Goal: Check status: Check status

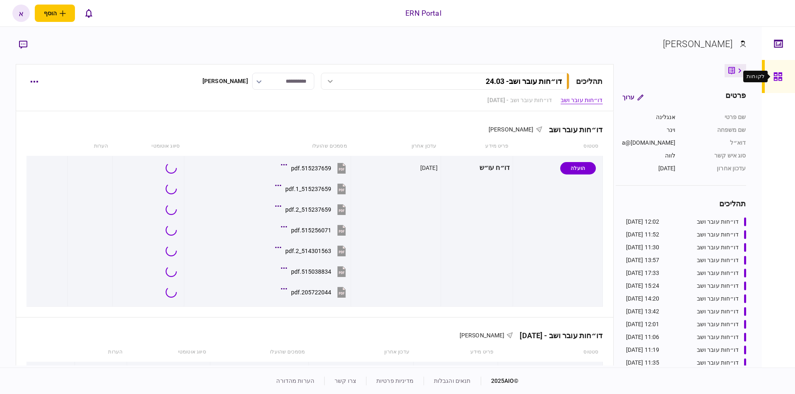
click at [779, 78] on icon at bounding box center [777, 76] width 8 height 8
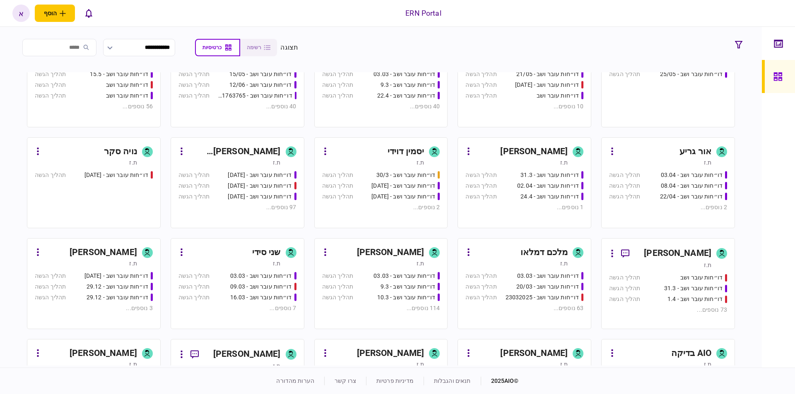
scroll to position [54, 0]
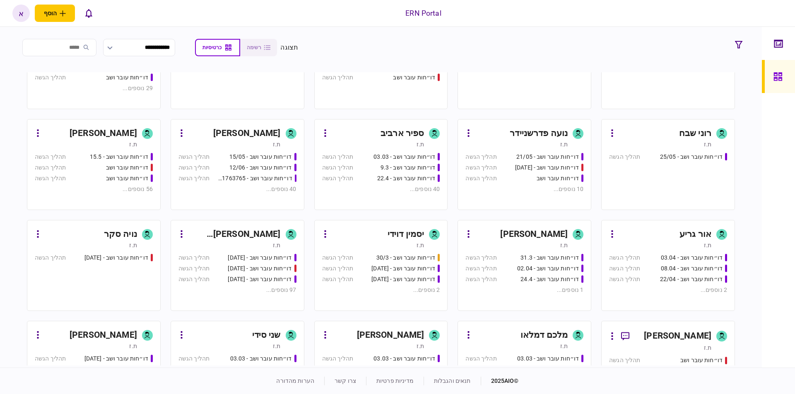
click at [416, 233] on div "יסמין דוידי" at bounding box center [405, 234] width 36 height 13
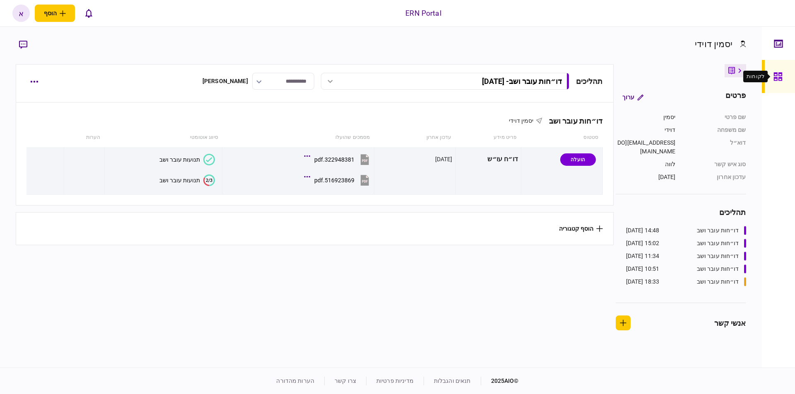
click at [780, 79] on icon at bounding box center [777, 77] width 9 height 10
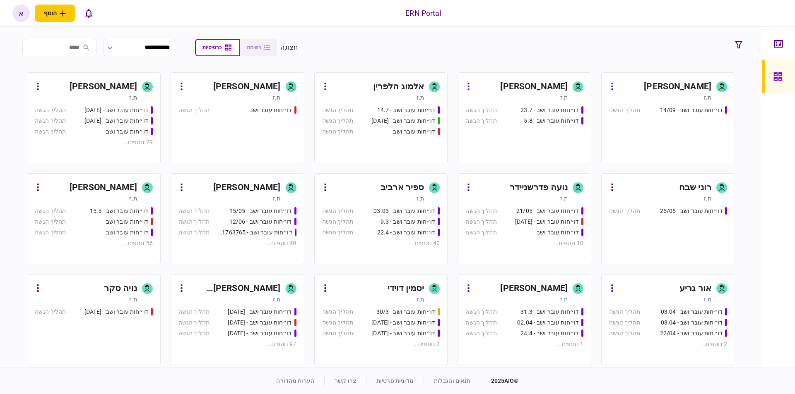
scroll to position [141, 0]
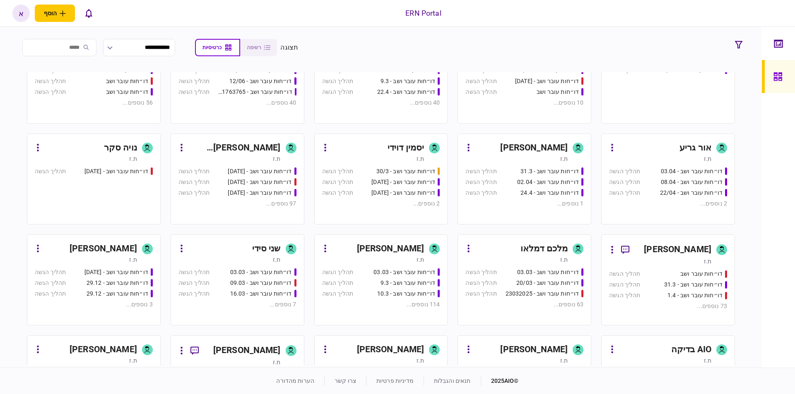
click at [390, 146] on div "יסמין דוידי" at bounding box center [405, 148] width 36 height 13
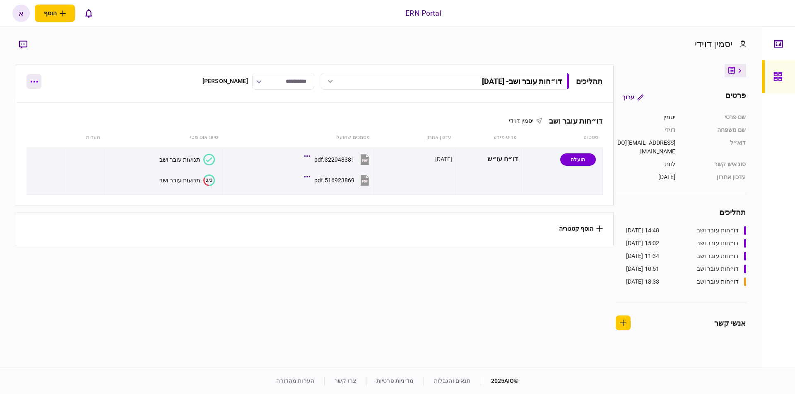
click at [33, 81] on icon "button" at bounding box center [34, 82] width 8 height 2
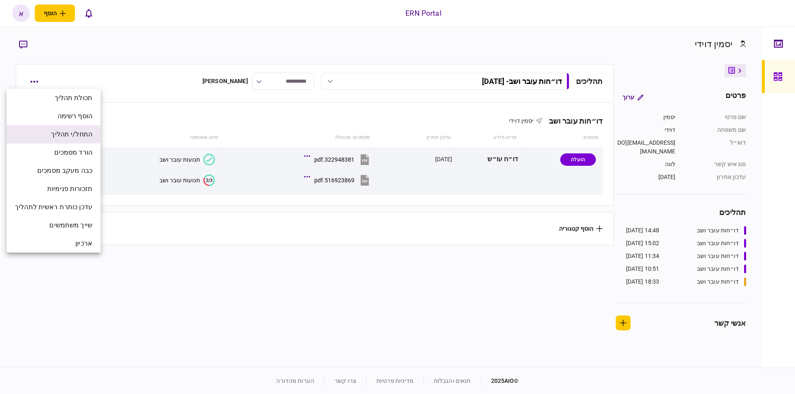
click at [61, 135] on span "התחל/י תהליך" at bounding box center [71, 135] width 41 height 10
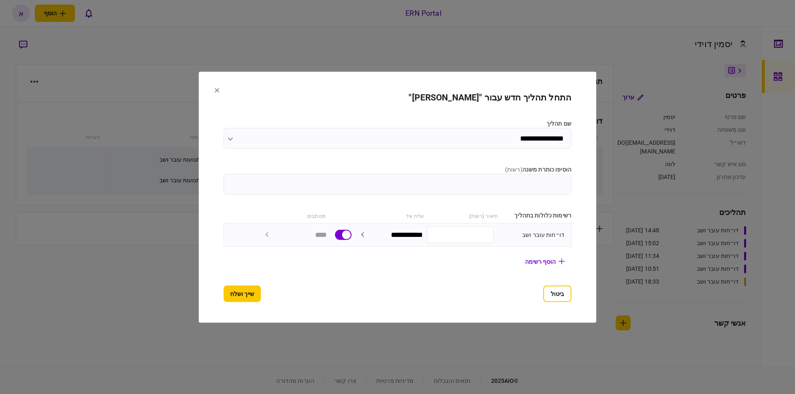
click at [511, 181] on input "הוסיפו כותרת משנה ( רשות )" at bounding box center [398, 184] width 348 height 21
type input "********"
click at [242, 297] on button "שייך ושלח" at bounding box center [242, 294] width 37 height 17
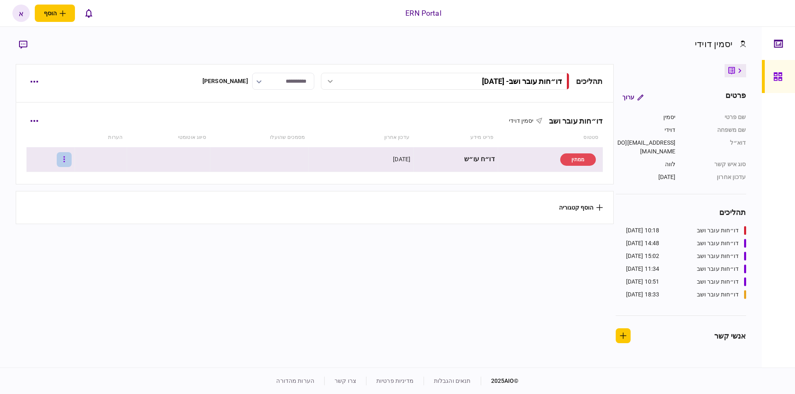
click at [65, 159] on icon "button" at bounding box center [63, 159] width 1 height 6
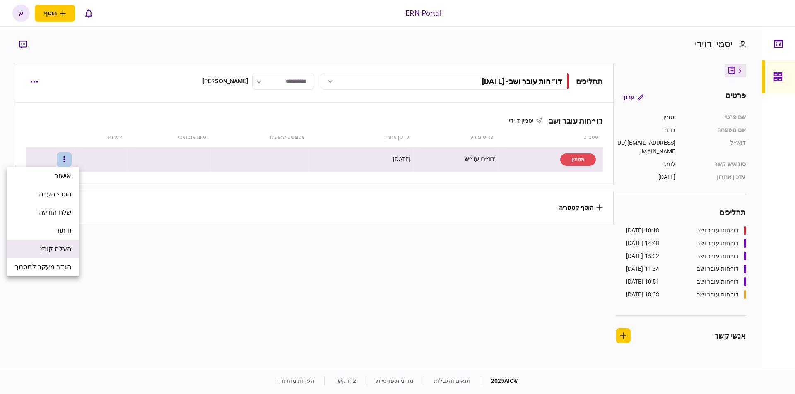
click at [50, 253] on span "העלה קובץ" at bounding box center [55, 249] width 32 height 10
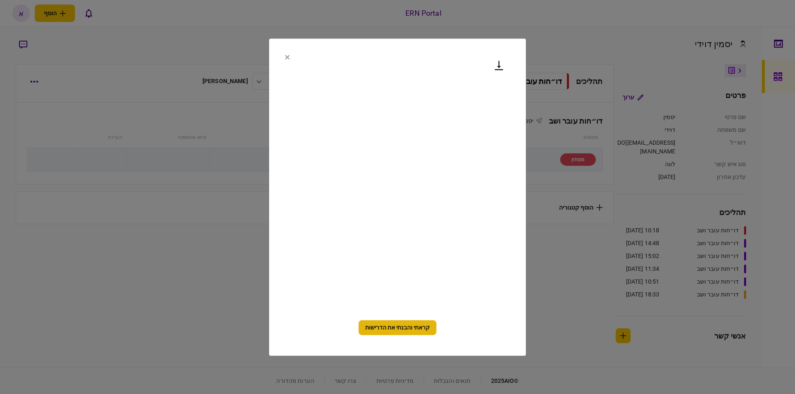
click at [409, 329] on button "קראתי והבנתי את הדרישות" at bounding box center [397, 327] width 78 height 15
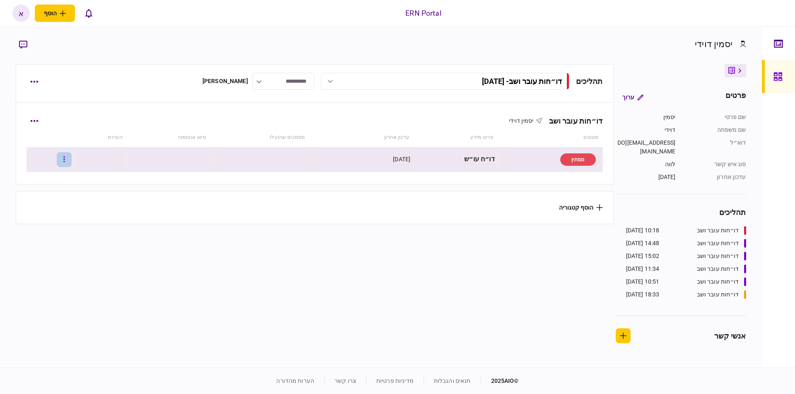
click at [72, 160] on button "button" at bounding box center [64, 159] width 15 height 15
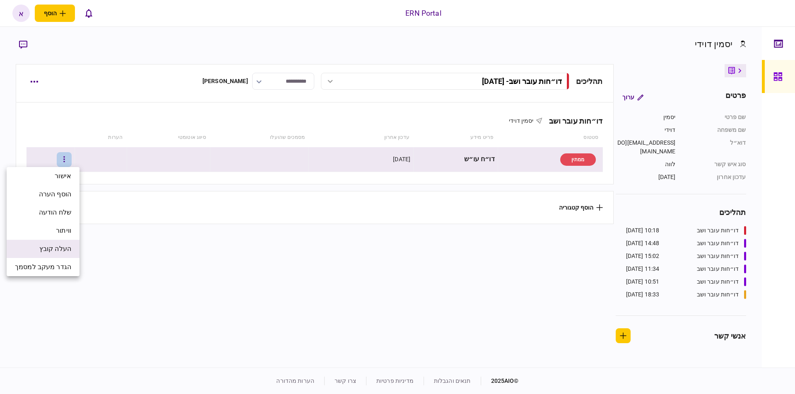
click at [60, 249] on span "העלה קובץ" at bounding box center [55, 249] width 32 height 10
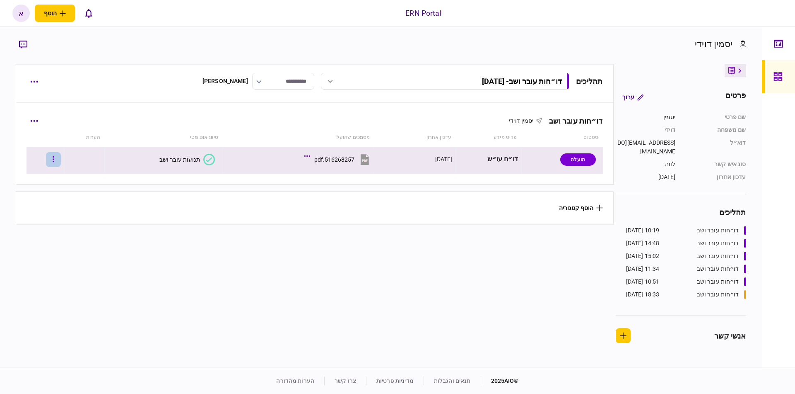
click at [61, 157] on button "button" at bounding box center [53, 159] width 15 height 15
click at [189, 156] on div at bounding box center [397, 197] width 795 height 394
click at [203, 158] on icon at bounding box center [209, 160] width 12 height 12
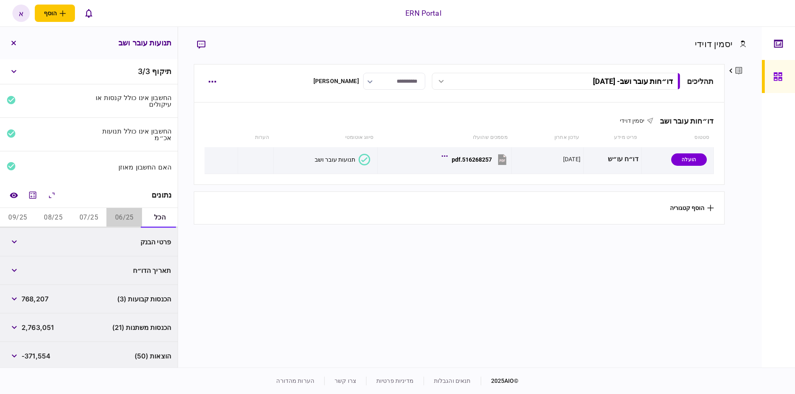
click at [127, 218] on button "06/25" at bounding box center [124, 218] width 36 height 20
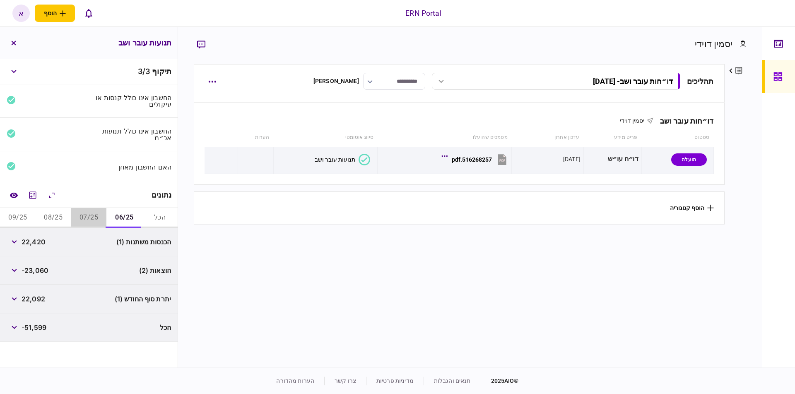
click at [94, 216] on button "07/25" at bounding box center [89, 218] width 36 height 20
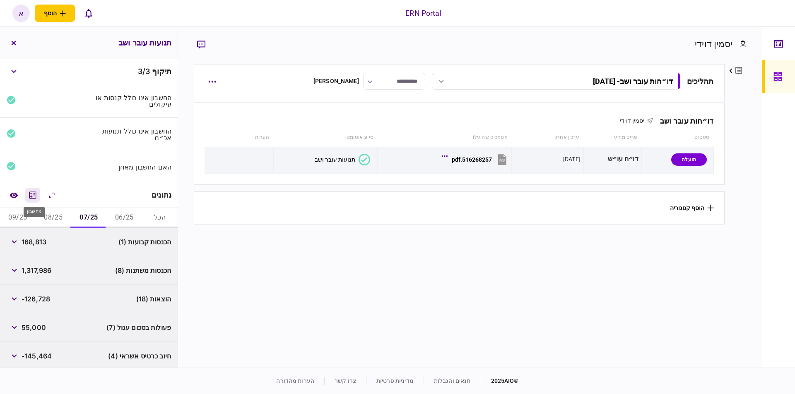
click at [33, 195] on icon "מחשבון" at bounding box center [32, 195] width 7 height 7
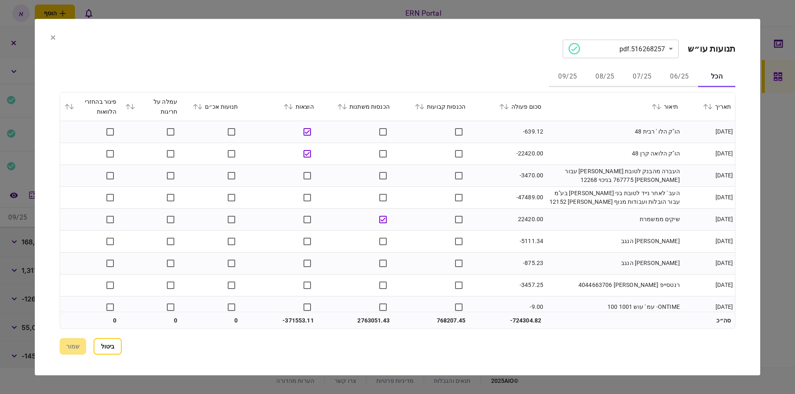
click at [681, 76] on button "06/25" at bounding box center [679, 77] width 37 height 20
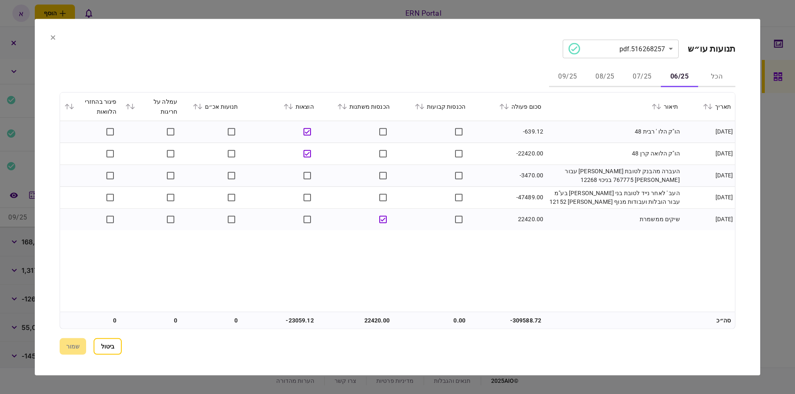
click at [635, 76] on button "07/25" at bounding box center [641, 77] width 37 height 20
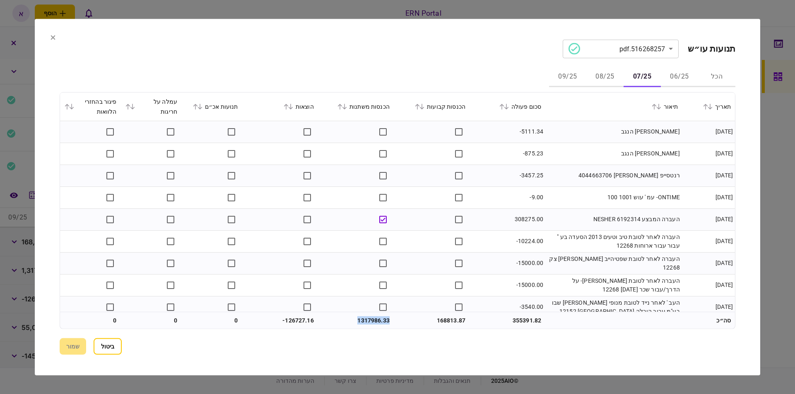
drag, startPoint x: 352, startPoint y: 320, endPoint x: 388, endPoint y: 319, distance: 36.0
click at [388, 319] on td "1317986.33" at bounding box center [356, 321] width 76 height 17
drag, startPoint x: 433, startPoint y: 319, endPoint x: 468, endPoint y: 320, distance: 34.8
click at [468, 320] on td "168813.87" at bounding box center [432, 321] width 76 height 17
click at [424, 108] on icon at bounding box center [422, 107] width 5 height 6
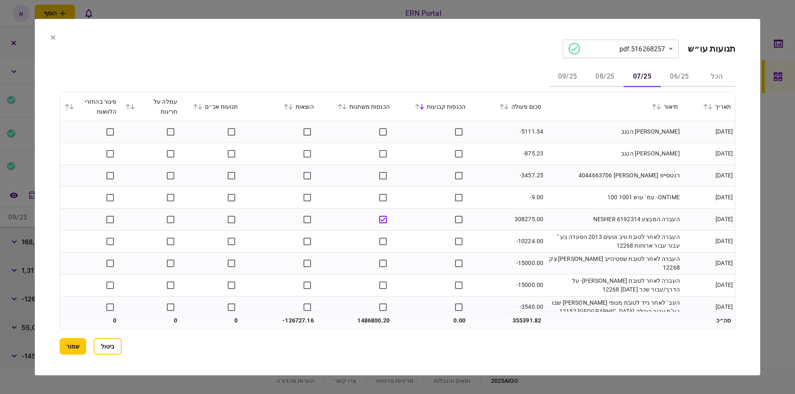
click at [424, 106] on icon at bounding box center [421, 106] width 5 height 6
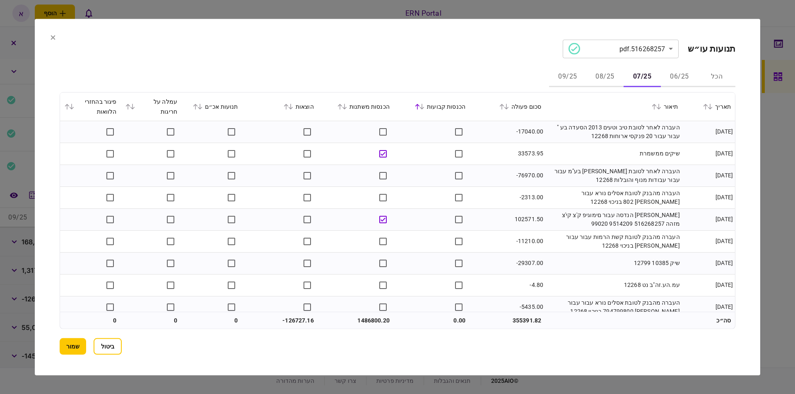
click at [420, 109] on icon at bounding box center [417, 106] width 5 height 6
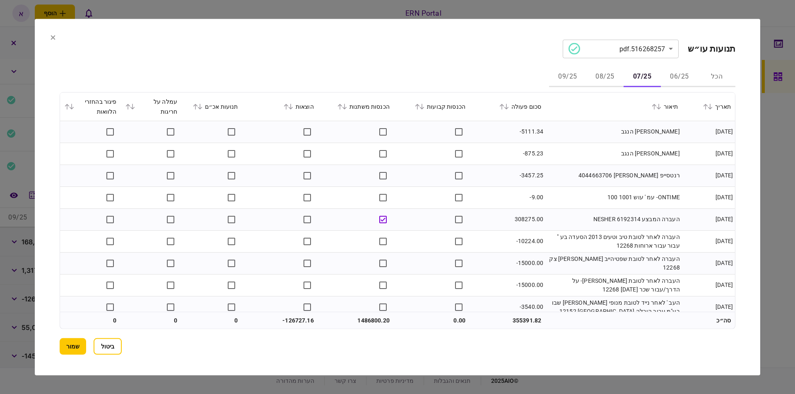
click at [347, 108] on icon at bounding box center [344, 107] width 5 height 6
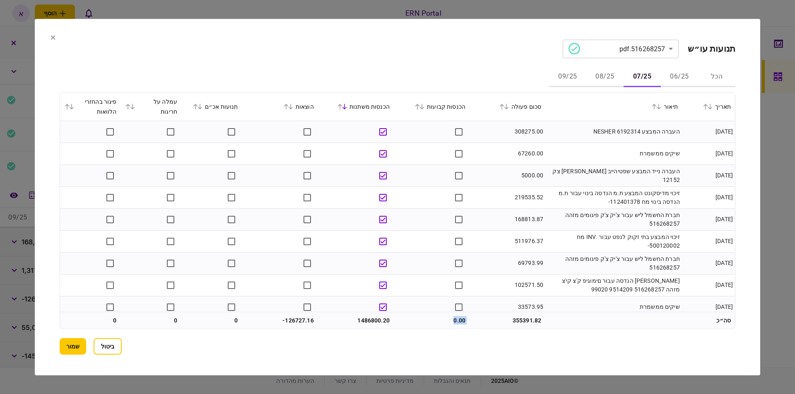
drag, startPoint x: 355, startPoint y: 321, endPoint x: 394, endPoint y: 319, distance: 38.6
click at [394, 319] on tr "סה״כ 355391.82 0.00 1486800.20 -126727.16 0 0 0" at bounding box center [397, 321] width 675 height 17
click at [347, 106] on icon at bounding box center [344, 106] width 5 height 6
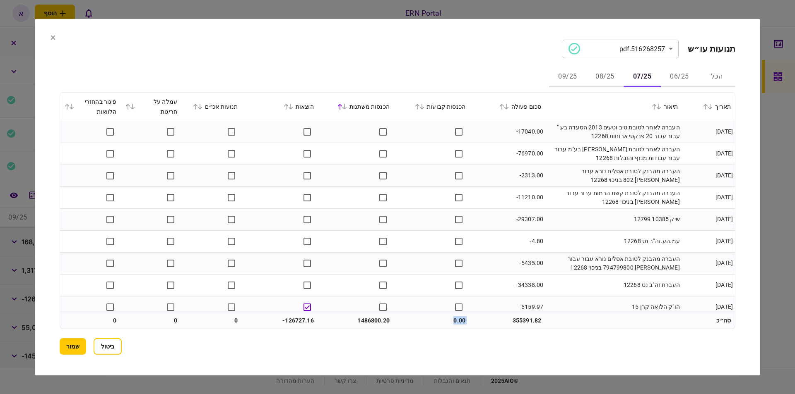
click at [342, 105] on icon at bounding box center [339, 106] width 5 height 6
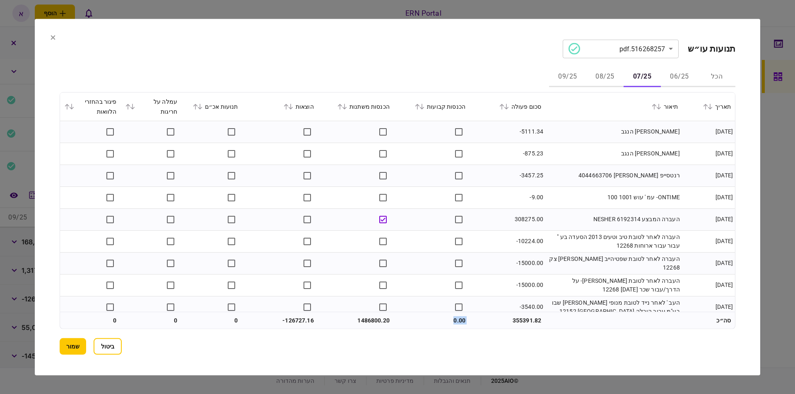
click at [293, 106] on icon at bounding box center [290, 106] width 5 height 6
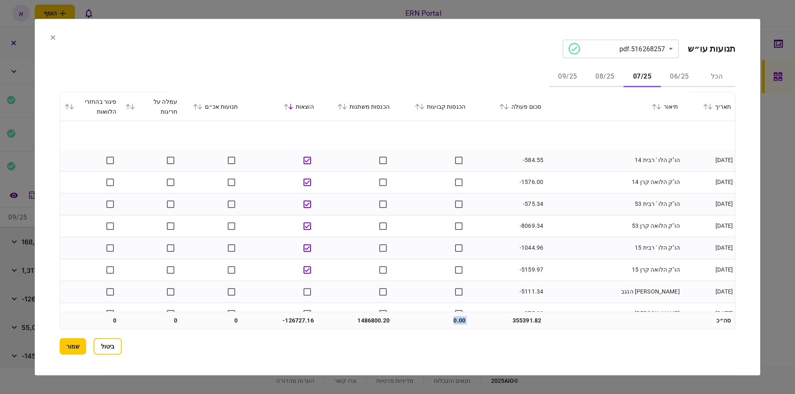
scroll to position [281, 0]
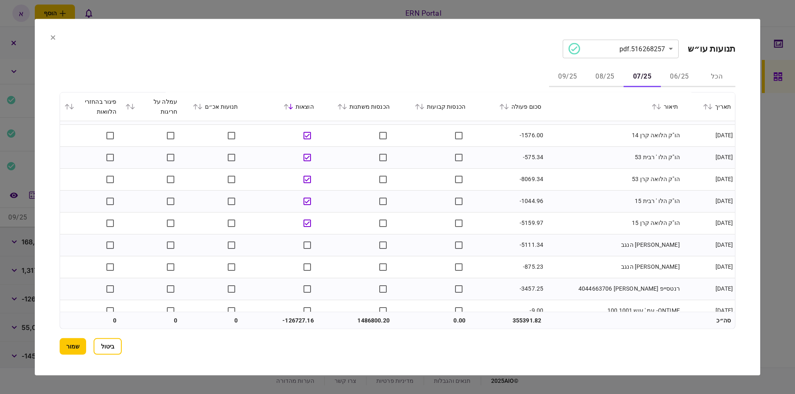
click at [600, 179] on td "הו"ק הלואה קרן 53" at bounding box center [613, 179] width 137 height 22
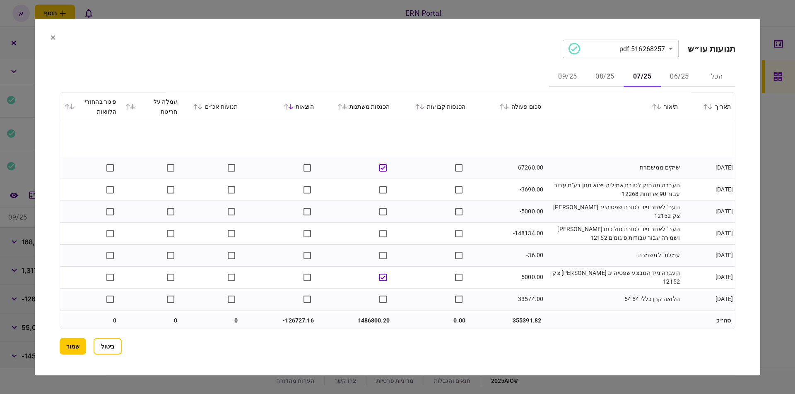
scroll to position [844, 0]
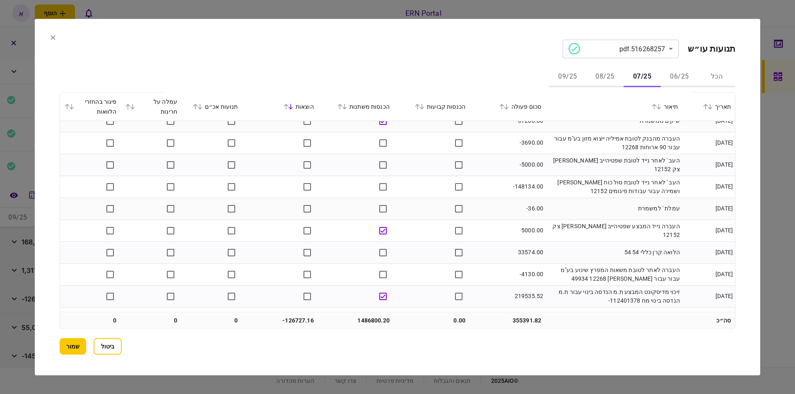
click at [559, 221] on td "העברה נייד המבצע שפטיהייב מישאל ציק צק 12152" at bounding box center [613, 231] width 137 height 22
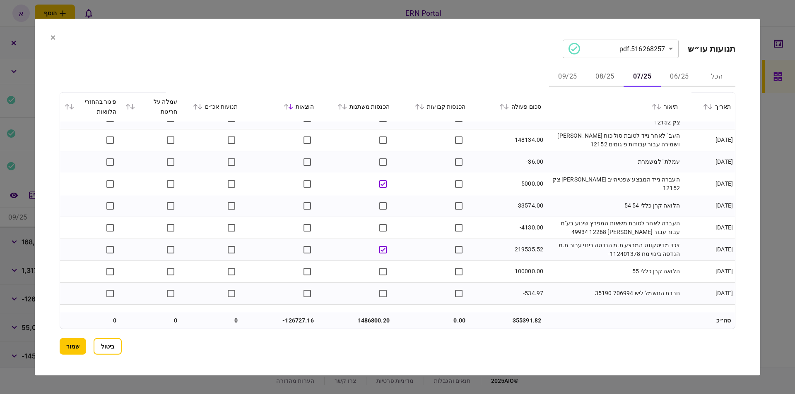
click at [558, 254] on td "זיכוי מדיסקונט המבצע ת.מ הנדסה בינוי עבור ת.מ הנדסה בינוי מח 112401378-" at bounding box center [613, 250] width 137 height 22
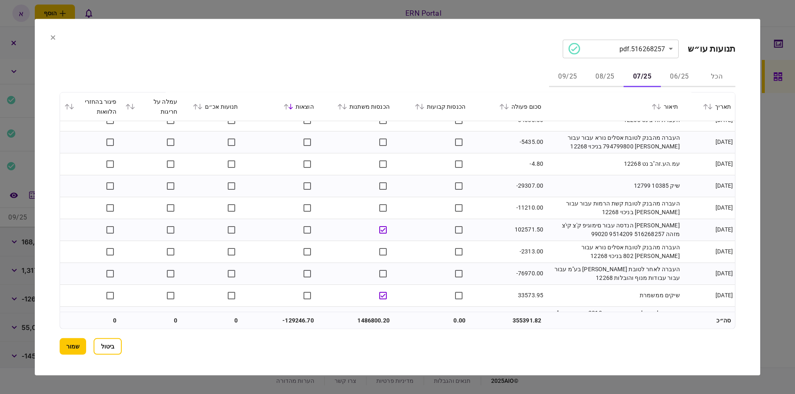
scroll to position [1894, 0]
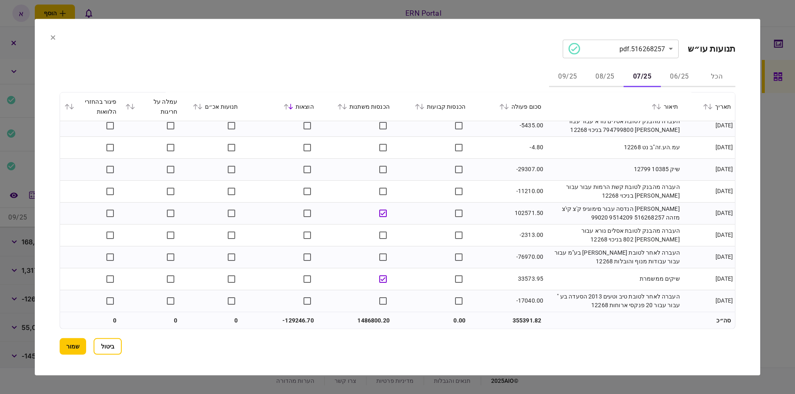
click at [607, 81] on button "08/25" at bounding box center [604, 77] width 37 height 20
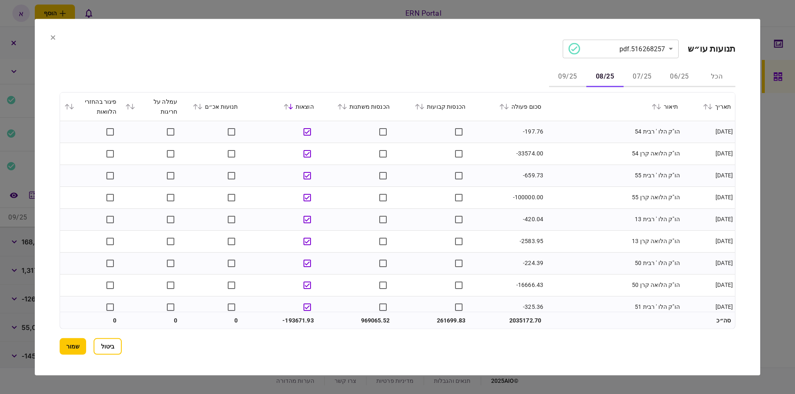
click at [424, 108] on icon at bounding box center [421, 106] width 5 height 6
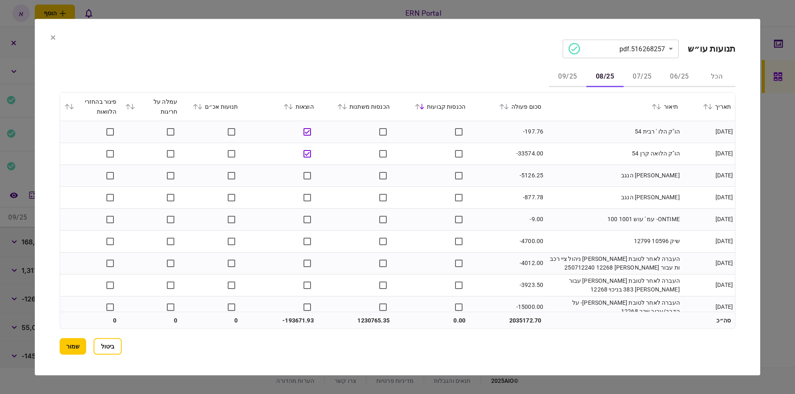
click at [420, 104] on icon at bounding box center [417, 106] width 5 height 6
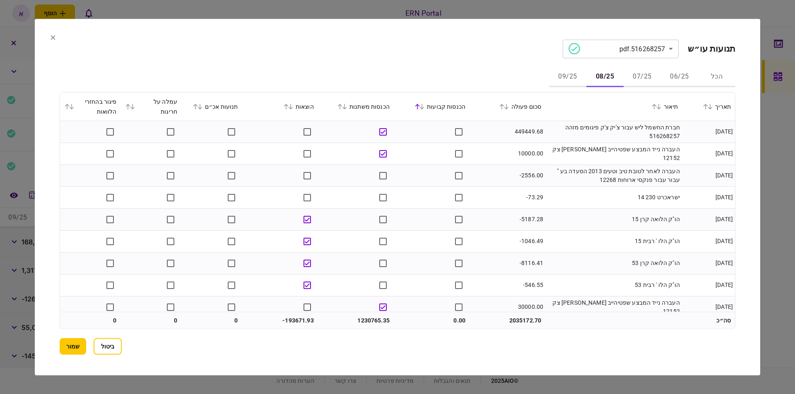
click at [420, 105] on icon at bounding box center [417, 107] width 5 height 6
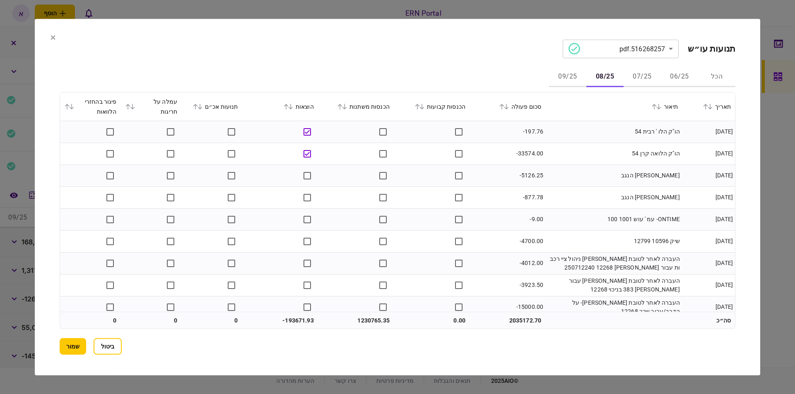
click at [347, 106] on icon at bounding box center [344, 106] width 5 height 6
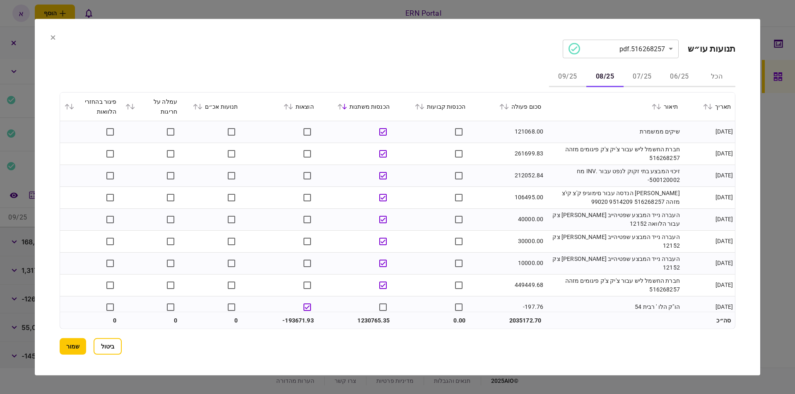
scroll to position [47, 0]
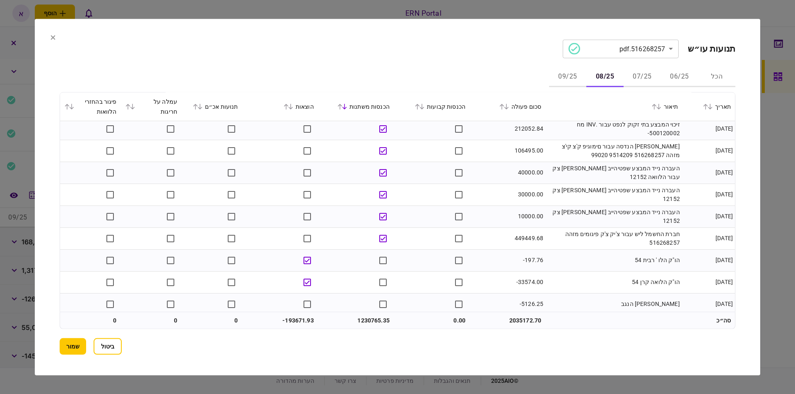
click at [293, 108] on icon at bounding box center [290, 106] width 5 height 6
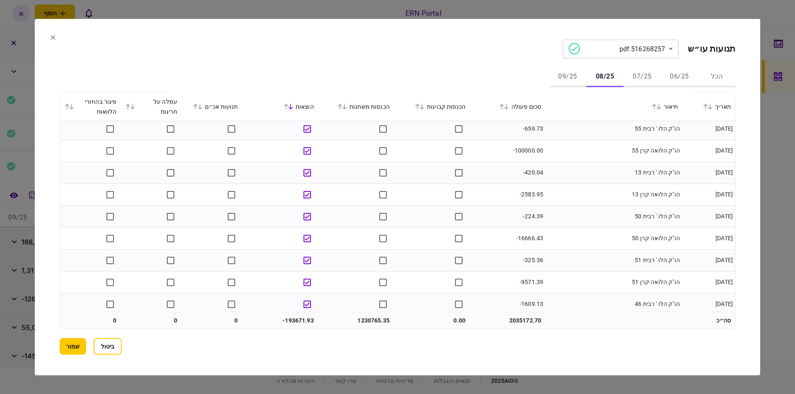
click at [521, 155] on td "-100000.00" at bounding box center [507, 151] width 76 height 22
drag, startPoint x: 515, startPoint y: 152, endPoint x: 536, endPoint y: 152, distance: 21.9
click at [536, 152] on td "-100000.00" at bounding box center [507, 151] width 76 height 22
click at [524, 218] on td "-16666.43" at bounding box center [507, 217] width 76 height 22
click at [541, 196] on td "-224.39" at bounding box center [507, 195] width 76 height 22
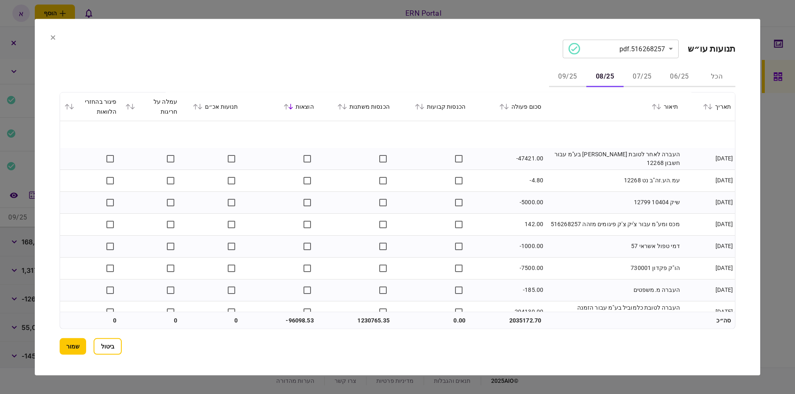
scroll to position [985, 0]
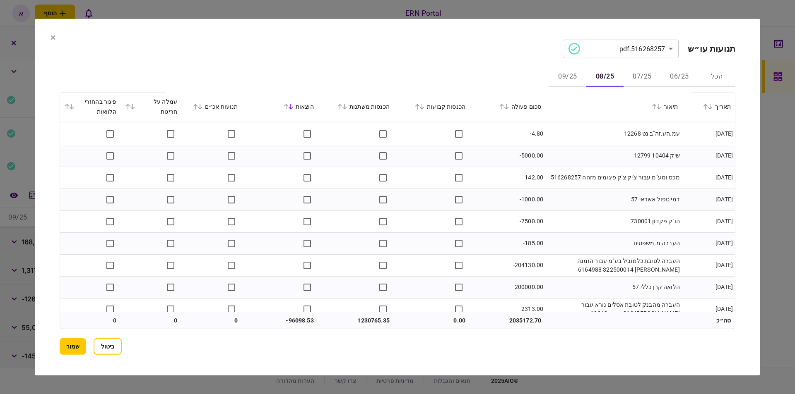
click at [503, 214] on td "-7500.00" at bounding box center [507, 222] width 76 height 22
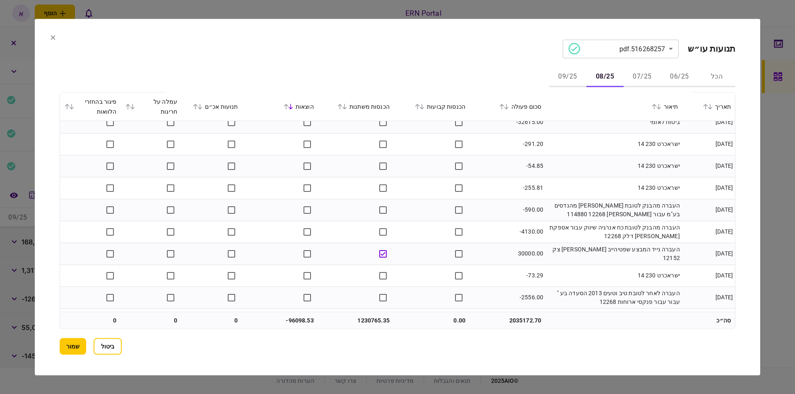
scroll to position [1543, 0]
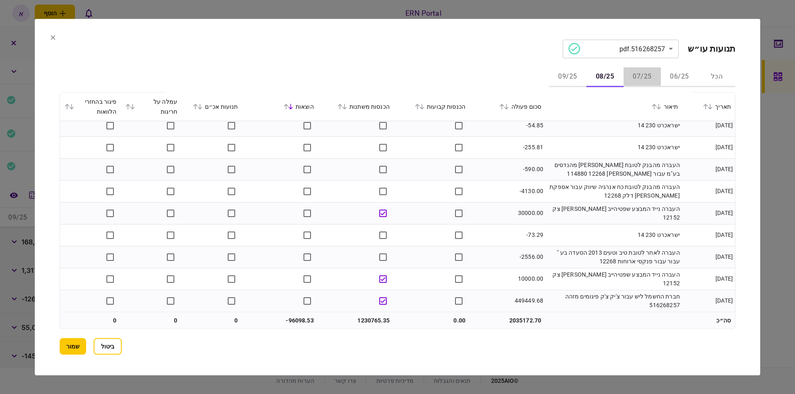
click at [638, 76] on button "07/25" at bounding box center [641, 77] width 37 height 20
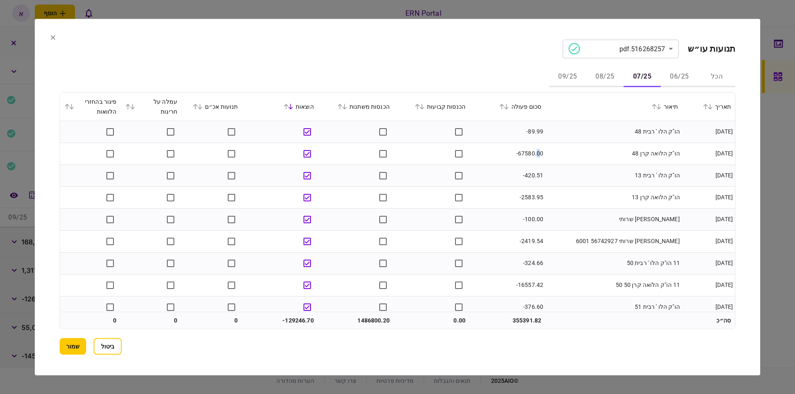
click at [539, 151] on td "-67580.00" at bounding box center [507, 154] width 76 height 22
drag, startPoint x: 532, startPoint y: 153, endPoint x: 517, endPoint y: 153, distance: 14.9
click at [517, 153] on td "-67580.00" at bounding box center [507, 154] width 76 height 22
click at [555, 198] on td "הו"ק הלואה קרן 13" at bounding box center [613, 198] width 137 height 22
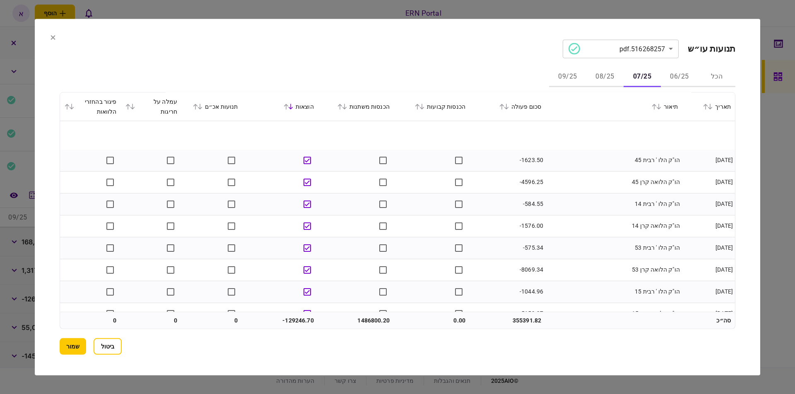
scroll to position [375, 0]
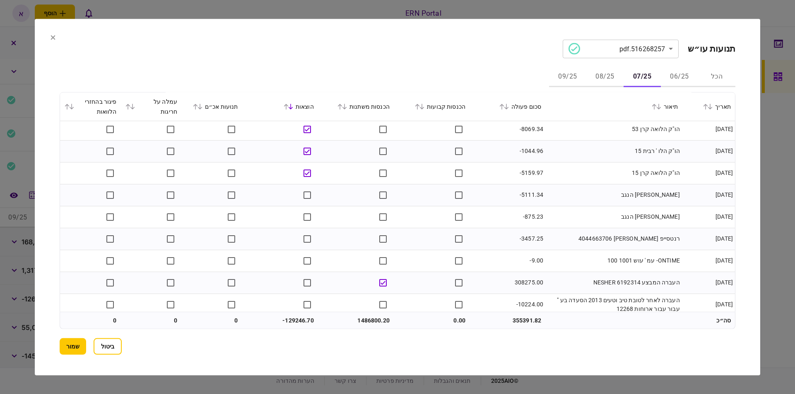
click at [601, 74] on button "08/25" at bounding box center [604, 77] width 37 height 20
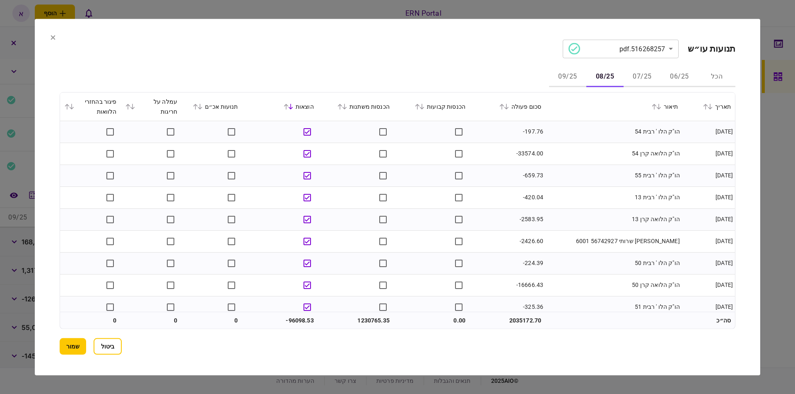
click at [531, 153] on td "-33574.00" at bounding box center [507, 154] width 76 height 22
drag, startPoint x: 535, startPoint y: 153, endPoint x: 515, endPoint y: 156, distance: 20.2
click at [515, 156] on td "-33574.00" at bounding box center [507, 154] width 76 height 22
click at [549, 200] on td "הו"ק הלו ' רבית 13" at bounding box center [613, 198] width 137 height 22
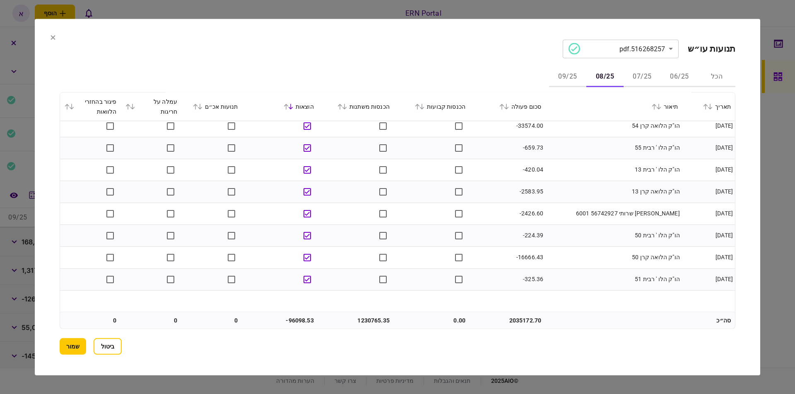
scroll to position [0, 0]
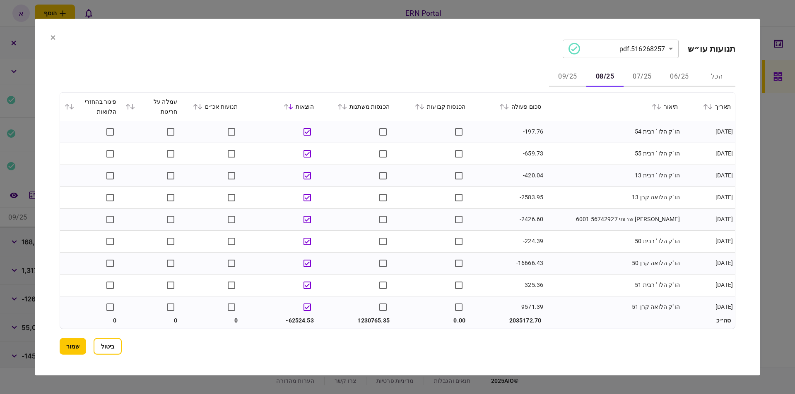
click at [642, 76] on button "07/25" at bounding box center [641, 77] width 37 height 20
click at [609, 76] on button "08/25" at bounding box center [604, 77] width 37 height 20
click at [574, 79] on button "09/25" at bounding box center [567, 77] width 37 height 20
click at [347, 107] on icon at bounding box center [344, 106] width 5 height 6
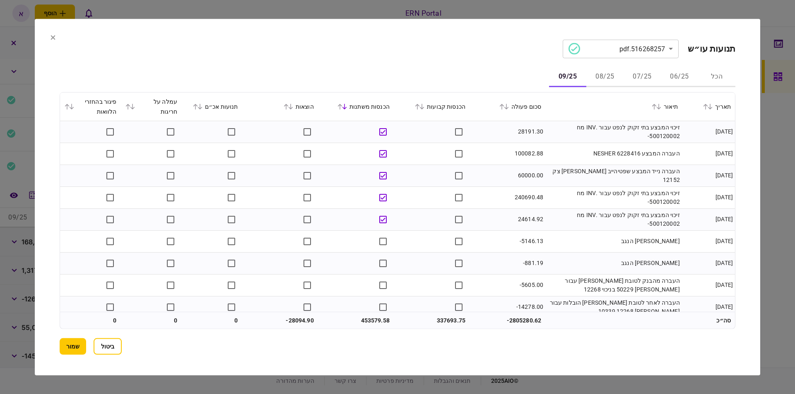
click at [424, 108] on icon at bounding box center [422, 107] width 5 height 6
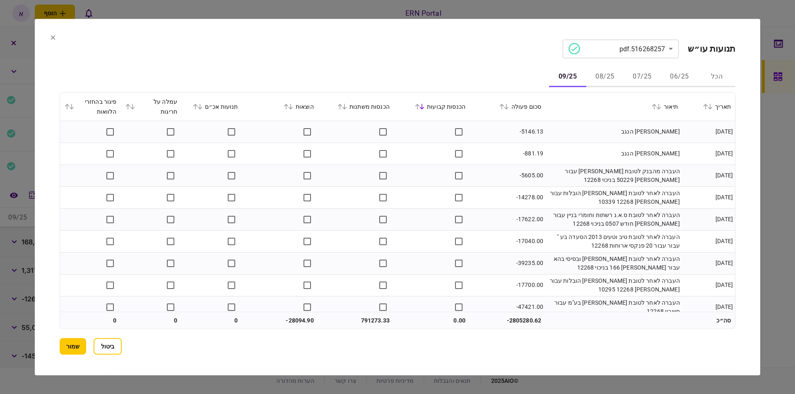
click at [347, 106] on icon at bounding box center [344, 106] width 5 height 6
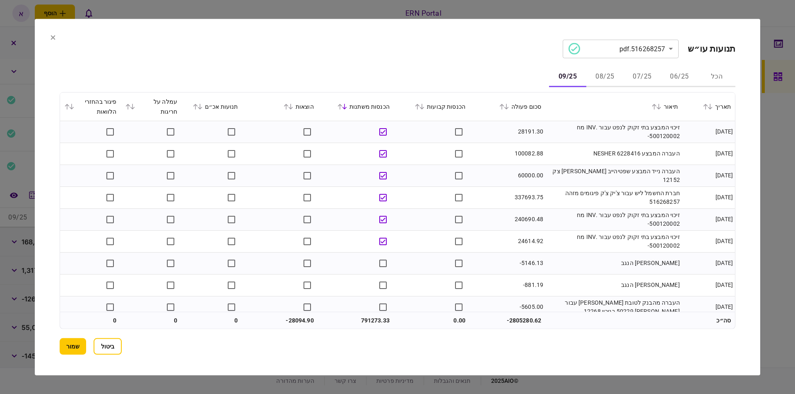
click at [474, 194] on td "337693.75" at bounding box center [507, 198] width 76 height 22
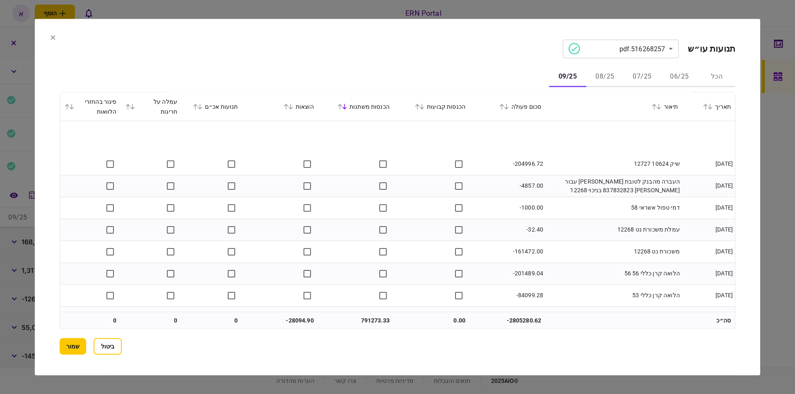
scroll to position [563, 0]
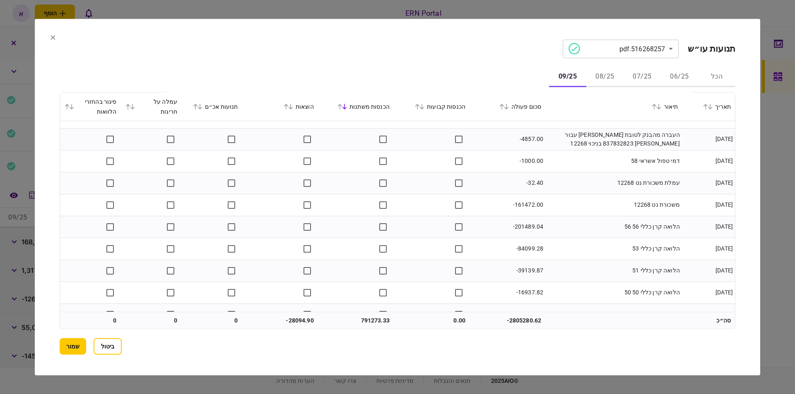
click at [539, 157] on td "-1000.00" at bounding box center [507, 161] width 76 height 22
click at [522, 217] on td "-201489.04" at bounding box center [507, 227] width 76 height 22
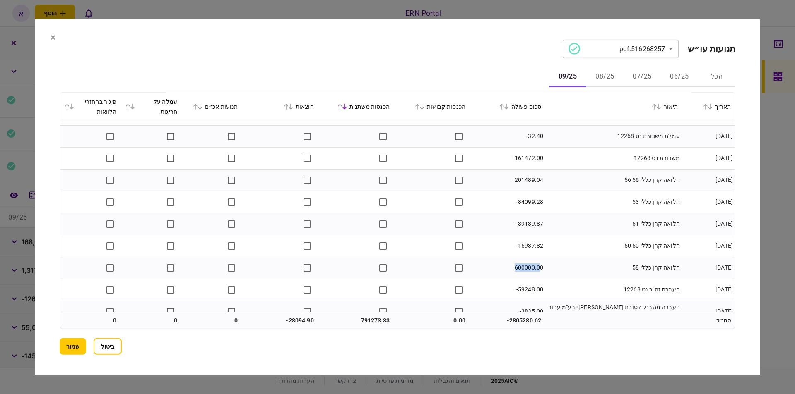
drag, startPoint x: 547, startPoint y: 267, endPoint x: 542, endPoint y: 266, distance: 5.0
click at [542, 266] on tr "08/09/2025 הלואה קרן כללי 58 600000.00" at bounding box center [397, 268] width 675 height 22
click at [540, 224] on td "-39139.87" at bounding box center [507, 224] width 76 height 22
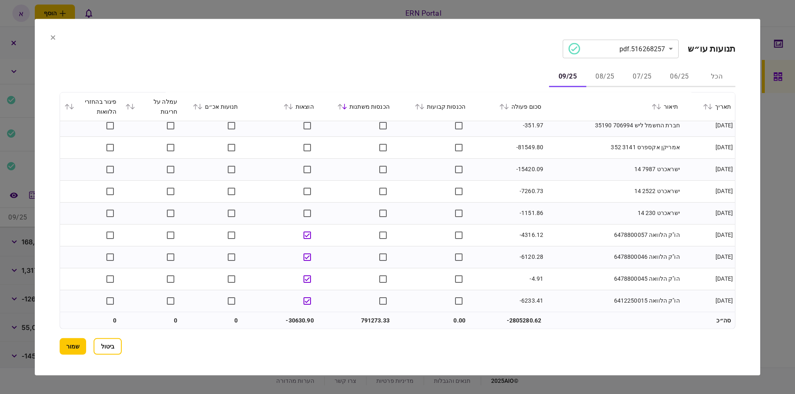
scroll to position [1455, 0]
click at [293, 107] on icon at bounding box center [290, 106] width 5 height 6
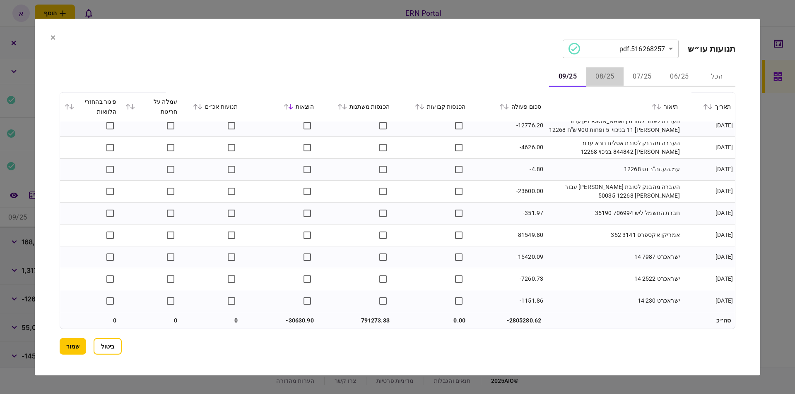
click at [602, 75] on button "08/25" at bounding box center [604, 77] width 37 height 20
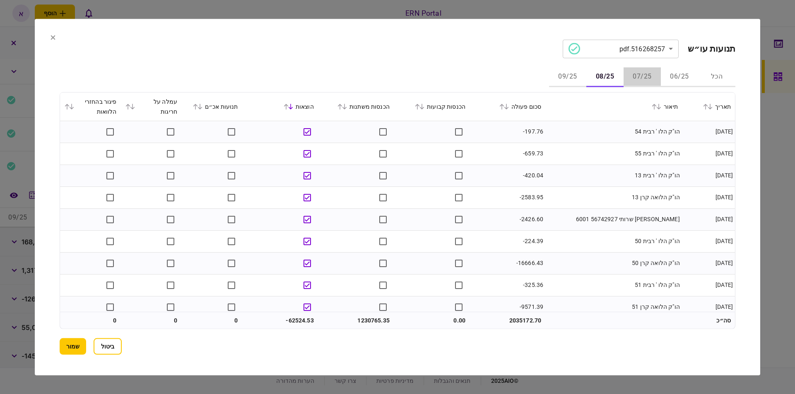
click at [638, 78] on button "07/25" at bounding box center [641, 77] width 37 height 20
click at [675, 81] on button "06/25" at bounding box center [679, 77] width 37 height 20
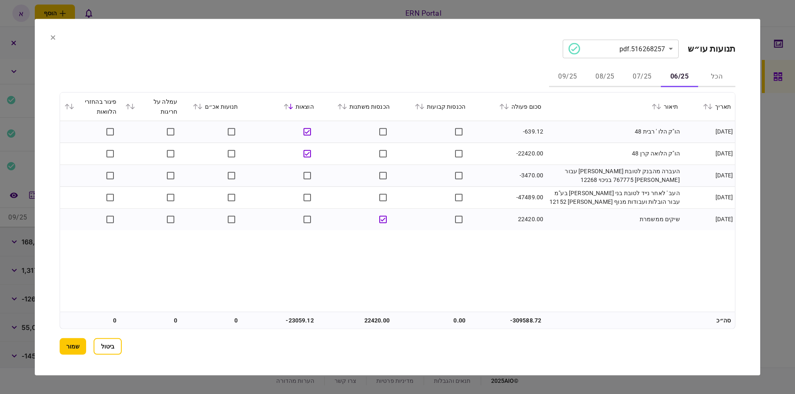
click at [50, 35] on icon at bounding box center [52, 37] width 5 height 5
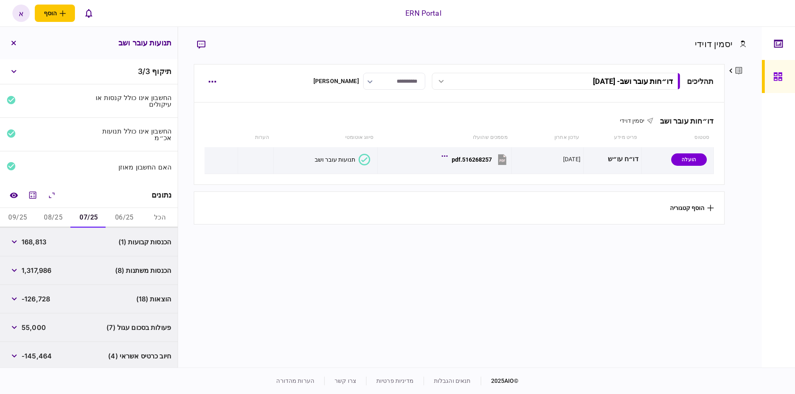
click at [53, 214] on button "08/25" at bounding box center [54, 218] width 36 height 20
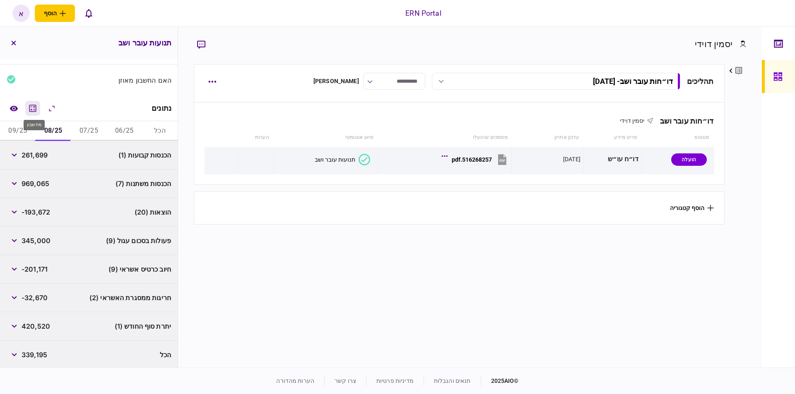
click at [36, 106] on icon "מחשבון" at bounding box center [33, 108] width 10 height 10
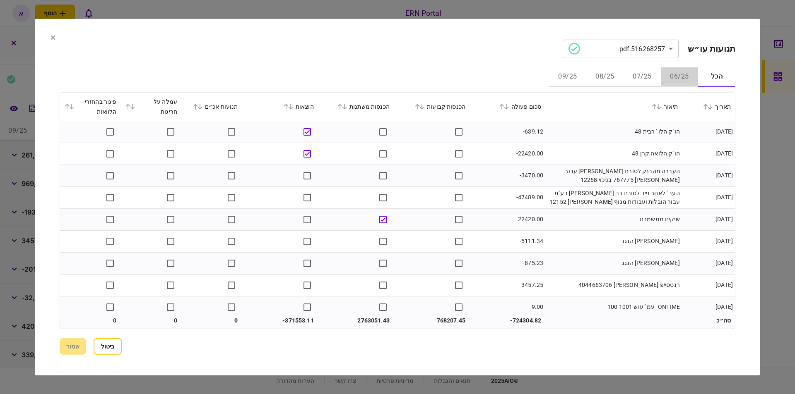
click at [668, 74] on button "06/25" at bounding box center [679, 77] width 37 height 20
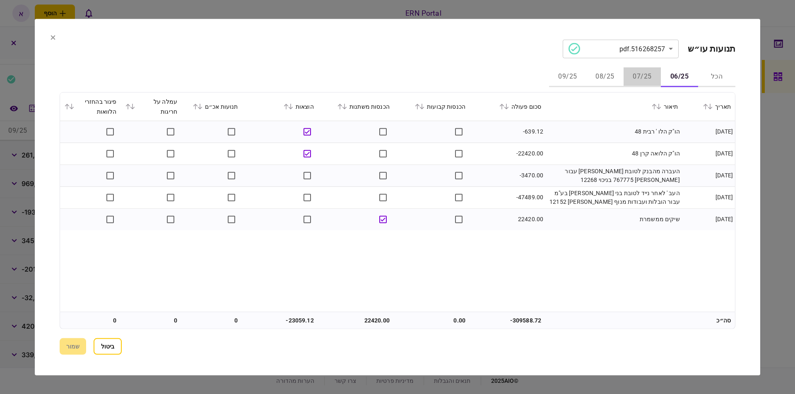
click at [649, 73] on button "07/25" at bounding box center [641, 77] width 37 height 20
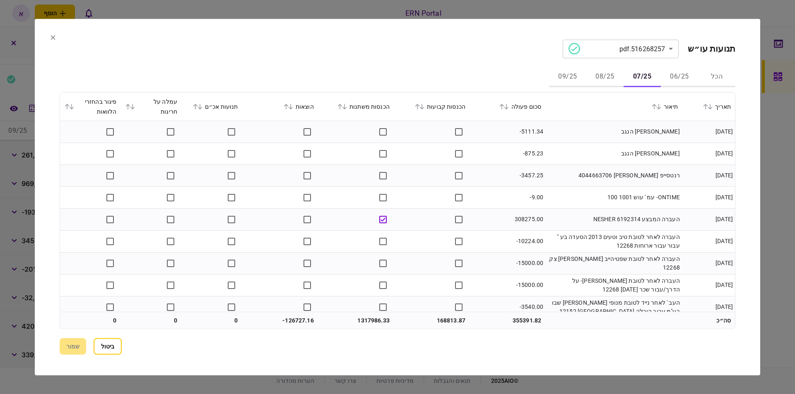
click at [347, 108] on icon at bounding box center [344, 106] width 5 height 6
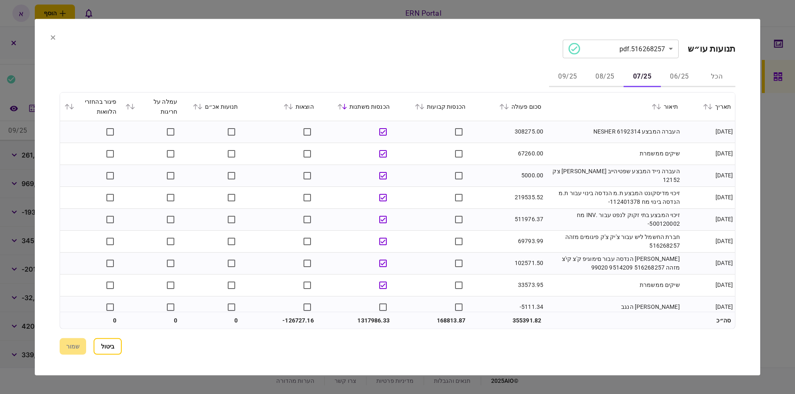
click at [53, 39] on icon at bounding box center [52, 37] width 5 height 5
